Goal: Information Seeking & Learning: Learn about a topic

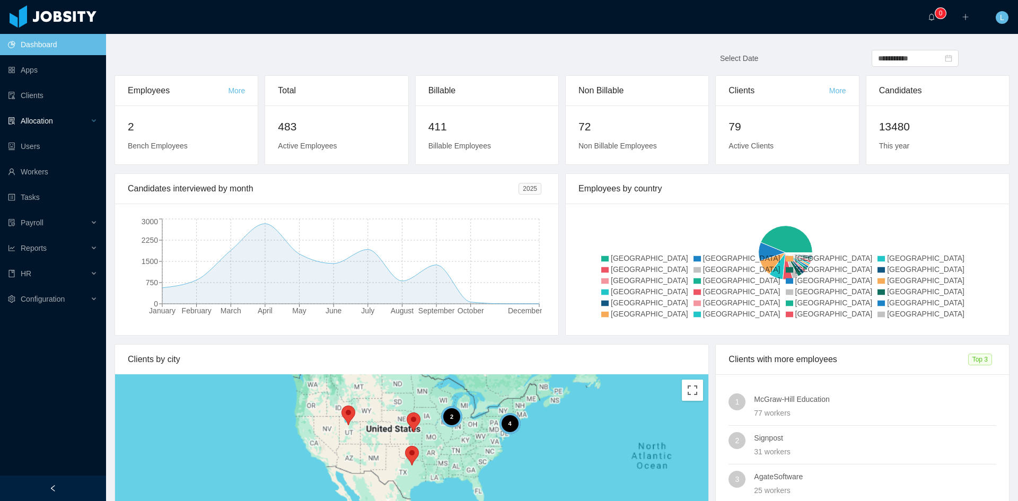
click at [28, 128] on div "Allocation" at bounding box center [53, 120] width 106 height 21
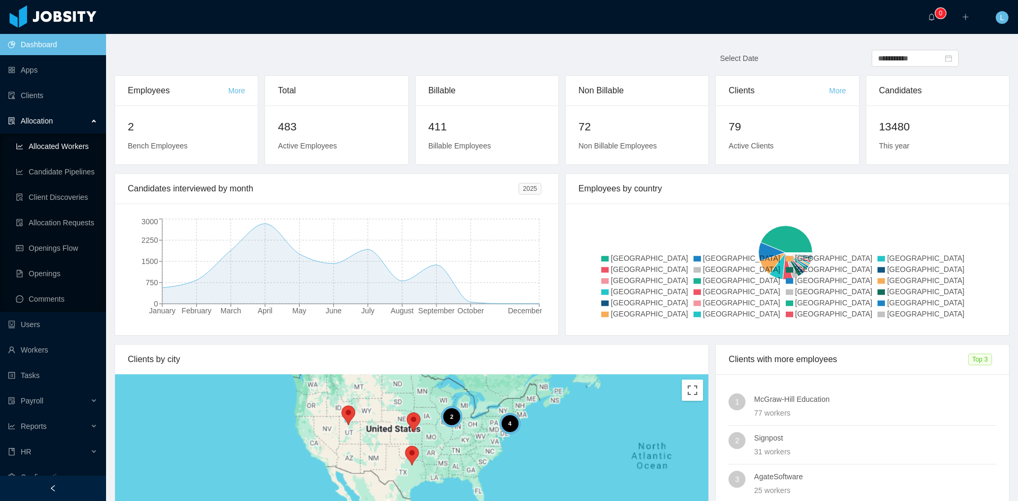
click at [58, 140] on link "Allocated Workers" at bounding box center [57, 146] width 82 height 21
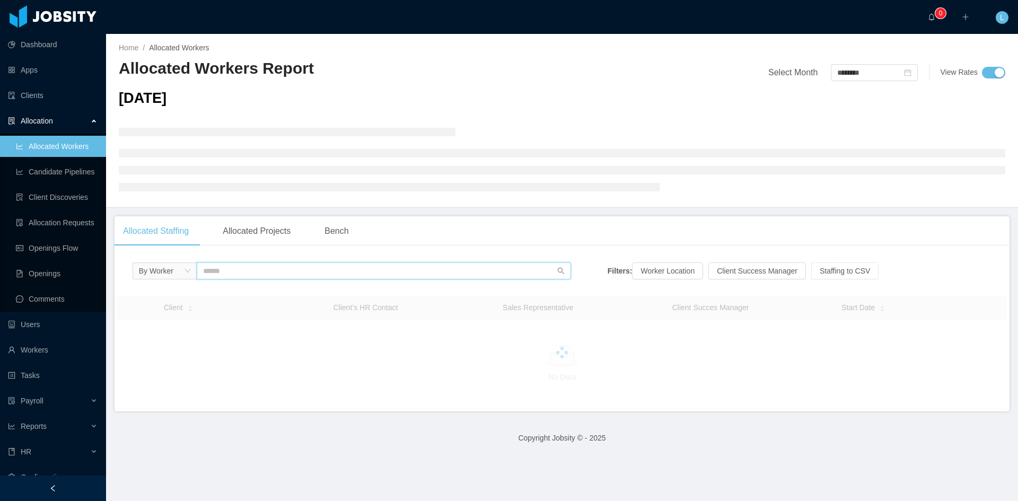
click at [366, 277] on input "text" at bounding box center [384, 271] width 374 height 17
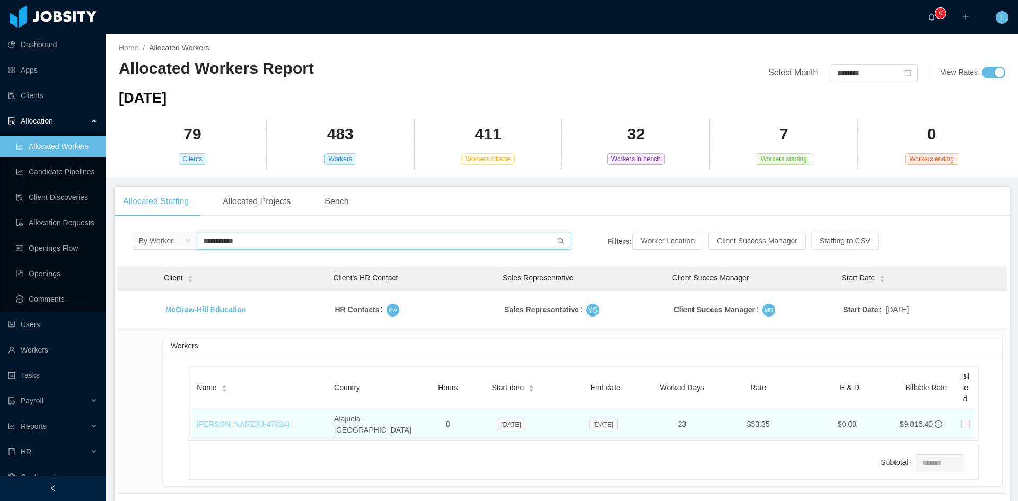
type input "**********"
click at [243, 423] on link "[PERSON_NAME] (J- 47024 )" at bounding box center [243, 424] width 93 height 8
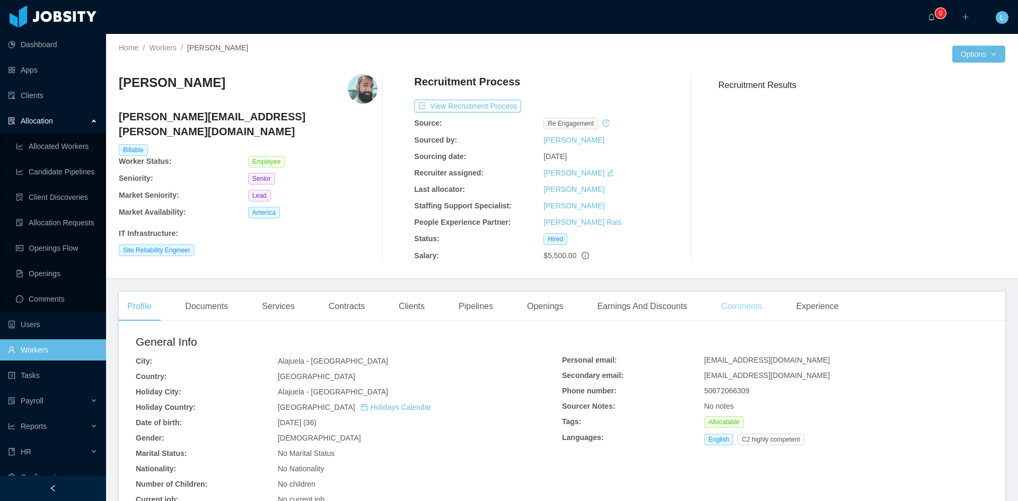
click at [739, 305] on div "Comments" at bounding box center [742, 307] width 58 height 30
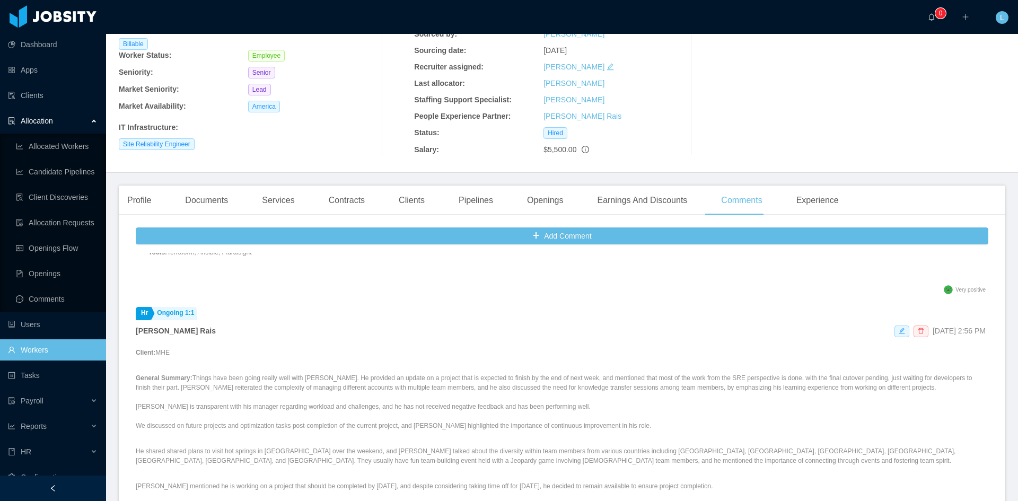
scroll to position [318, 0]
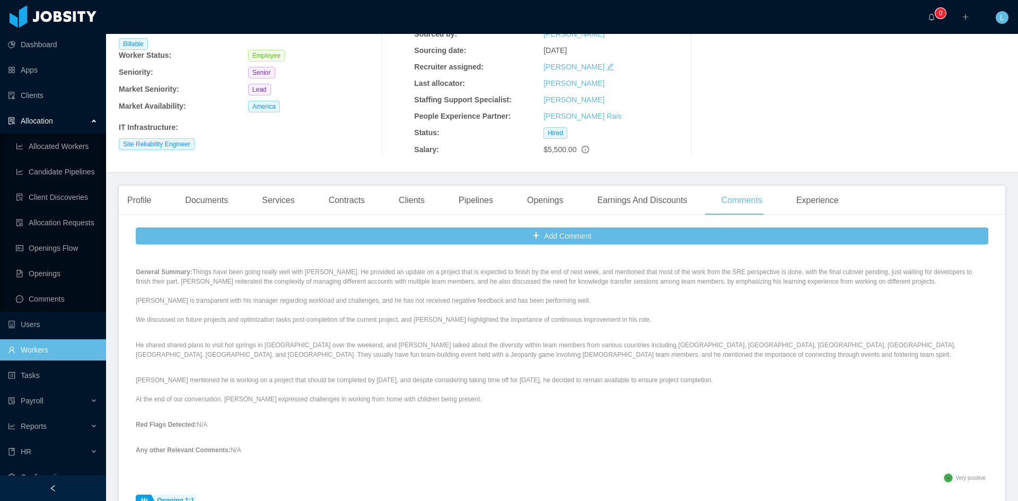
click at [382, 205] on div "Profile Documents Services Contracts Clients Pipelines Openings Earnings And Di…" at bounding box center [483, 201] width 729 height 30
click at [359, 205] on div "Contracts" at bounding box center [346, 201] width 53 height 30
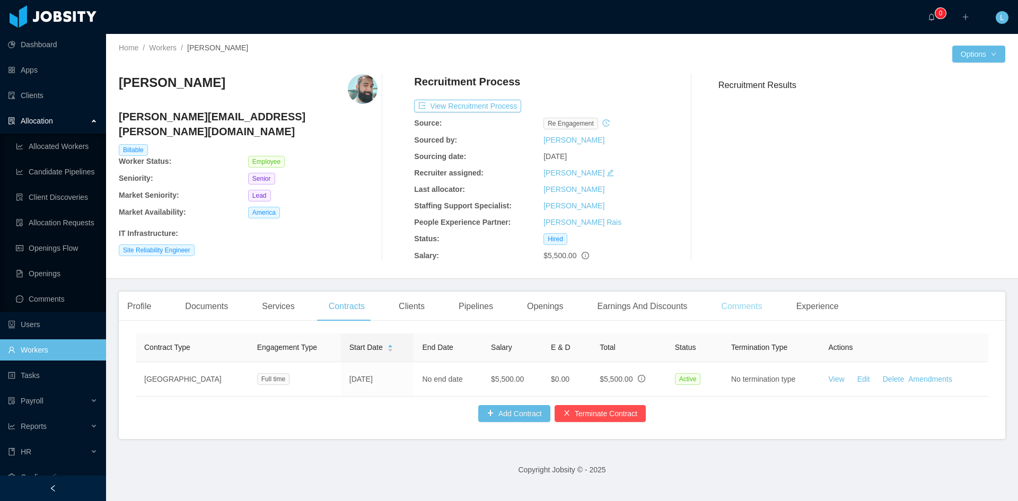
click at [718, 305] on div "Comments" at bounding box center [742, 307] width 58 height 30
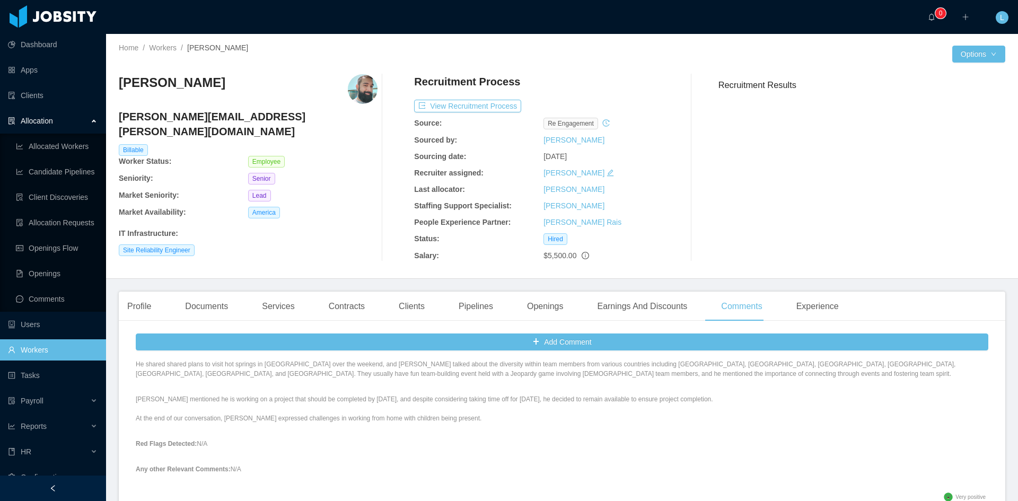
scroll to position [53, 0]
